Goal: Task Accomplishment & Management: Complete application form

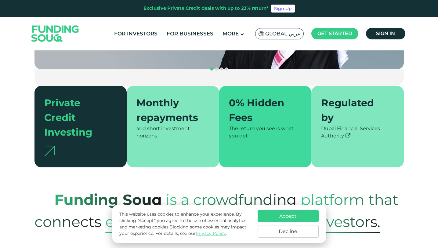
click at [281, 215] on button "Accept" at bounding box center [288, 216] width 61 height 12
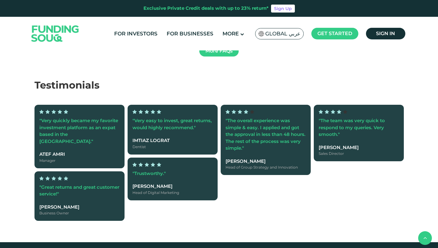
scroll to position [1412, 0]
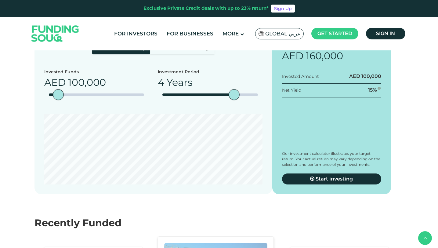
scroll to position [1054, 0]
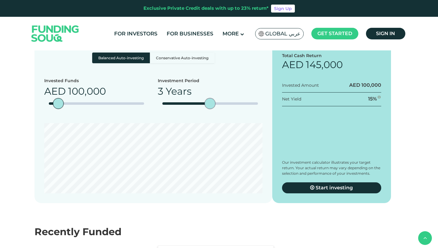
type tc-range-slider "2"
drag, startPoint x: 234, startPoint y: 134, endPoint x: 195, endPoint y: 133, distance: 39.4
click at [195, 109] on div "date slider" at bounding box center [191, 103] width 11 height 11
type tc-range-slider "10000"
drag, startPoint x: 59, startPoint y: 135, endPoint x: 49, endPoint y: 135, distance: 9.8
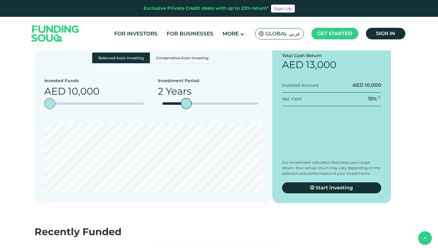
click at [49, 109] on div "amount slider" at bounding box center [49, 103] width 11 height 11
drag, startPoint x: 186, startPoint y: 133, endPoint x: 173, endPoint y: 133, distance: 12.5
click at [173, 114] on div "Investment Period 1 Year" at bounding box center [210, 96] width 105 height 36
click at [162, 105] on div "date slider" at bounding box center [162, 103] width 0 height 2
type tc-range-slider "1"
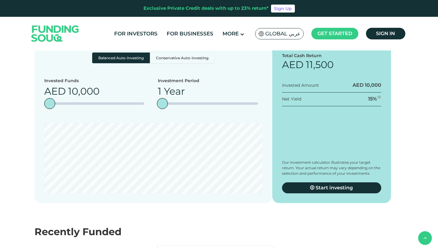
click at [422, 187] on section "Balanced Auto-investing Conservative Auto-investing Invested Funds AED 10,000 I…" at bounding box center [219, 117] width 438 height 173
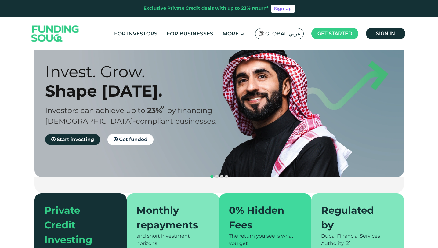
scroll to position [0, 0]
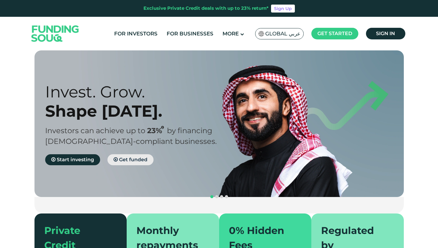
click at [133, 158] on span "Get funded" at bounding box center [133, 160] width 28 height 6
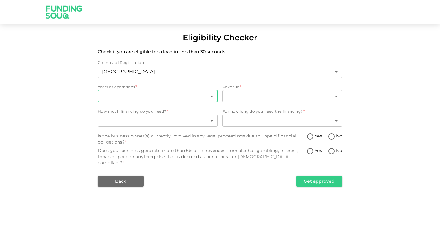
click at [201, 96] on body "Eligibility Checker Check if you are eligible for a loan in less than 30 second…" at bounding box center [220, 124] width 440 height 248
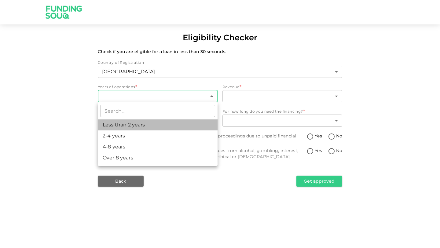
click at [191, 124] on li "Less than 2 years" at bounding box center [158, 124] width 120 height 11
type input "1"
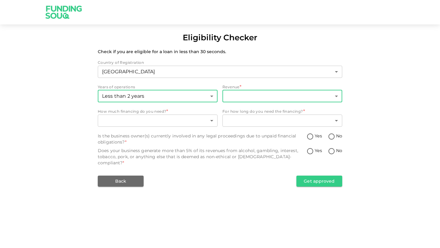
click at [250, 96] on body "Eligibility Checker Check if you are eligible for a loan in less than 30 second…" at bounding box center [220, 124] width 440 height 248
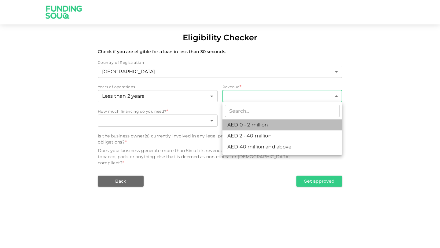
click at [257, 125] on li "AED 0 - 2 million" at bounding box center [282, 124] width 120 height 11
type input "1"
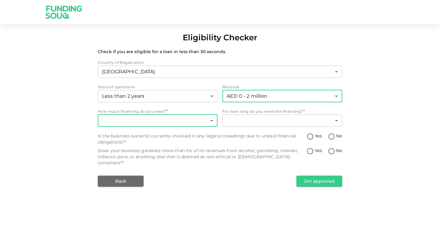
click at [209, 123] on body "Eligibility Checker Check if you are eligible for a loan in less than 30 second…" at bounding box center [220, 124] width 440 height 248
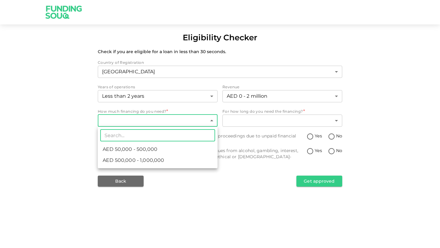
click at [201, 147] on li "AED 50,000 - 500,000" at bounding box center [158, 149] width 120 height 11
type input "1"
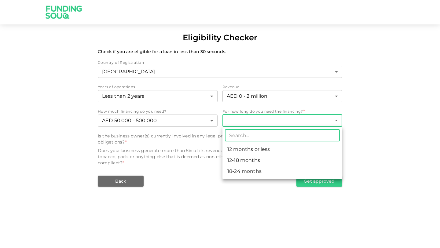
click at [252, 124] on body "Eligibility Checker Check if you are eligible for a loan in less than 30 second…" at bounding box center [220, 124] width 440 height 248
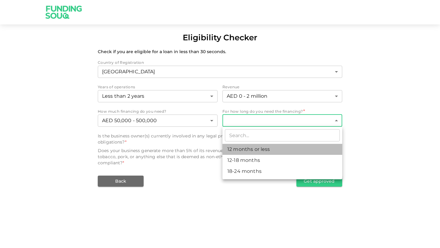
click at [254, 149] on li "12 months or less" at bounding box center [282, 149] width 120 height 11
type input "1"
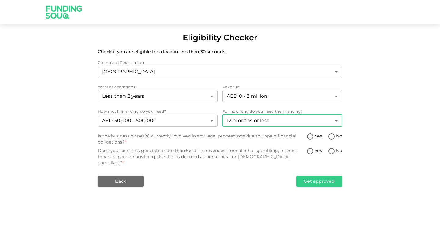
click at [68, 14] on img at bounding box center [64, 12] width 46 height 24
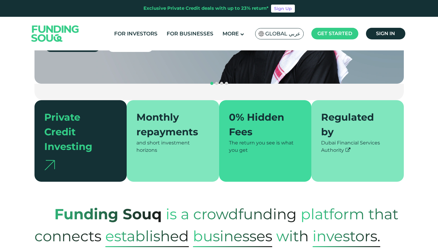
scroll to position [21, 0]
